Goal: Navigation & Orientation: Find specific page/section

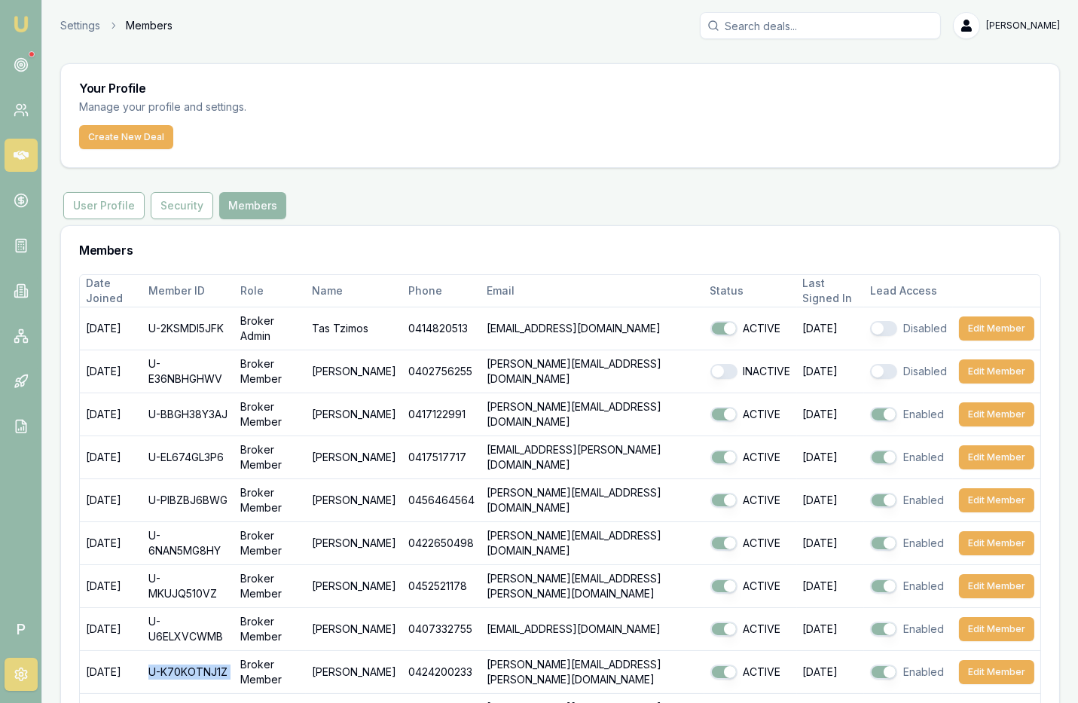
click at [21, 148] on icon at bounding box center [21, 155] width 15 height 15
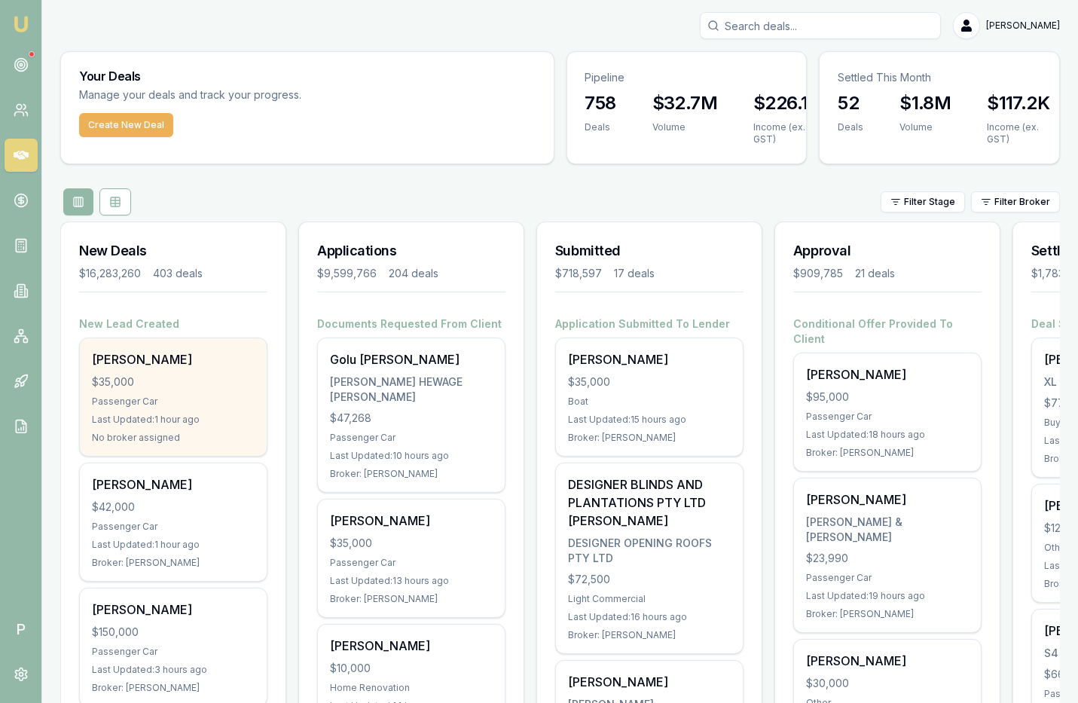
scroll to position [0, 178]
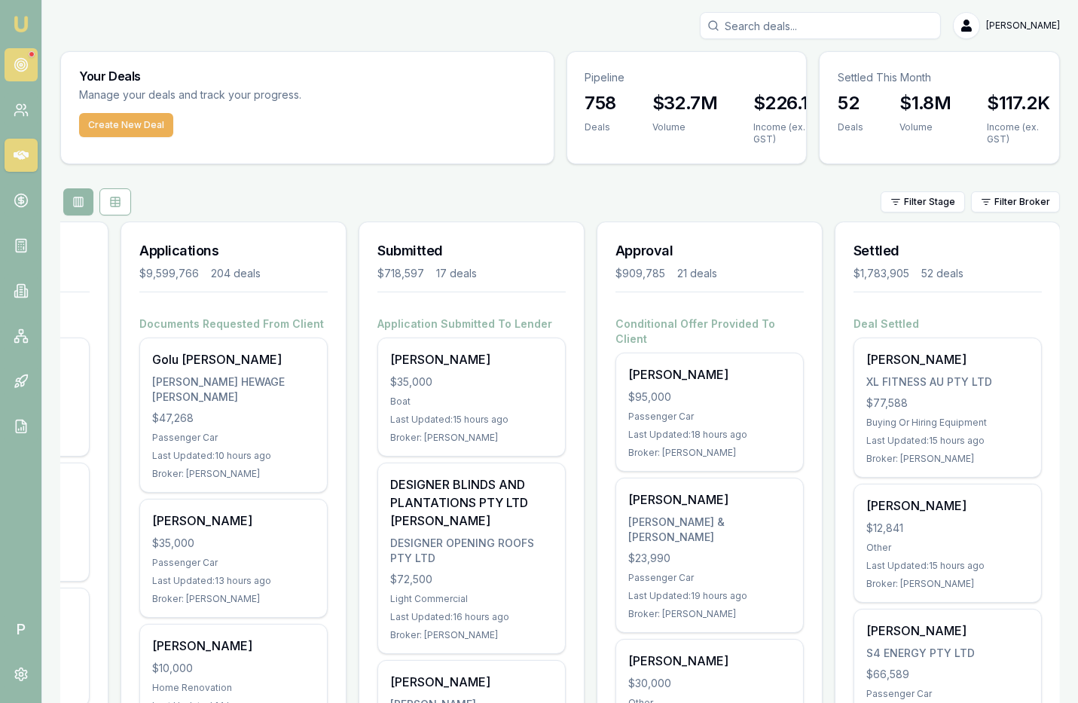
click at [23, 63] on icon at bounding box center [21, 64] width 15 height 15
